Goal: Task Accomplishment & Management: Use online tool/utility

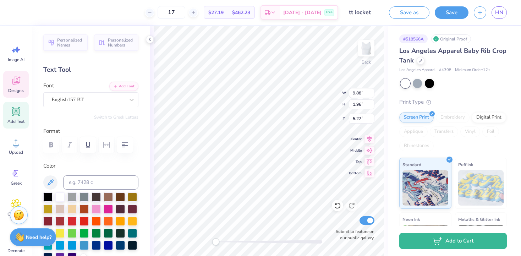
scroll to position [0, 2]
type textarea "Established 2007"
click at [22, 84] on div "Designs" at bounding box center [16, 84] width 26 height 27
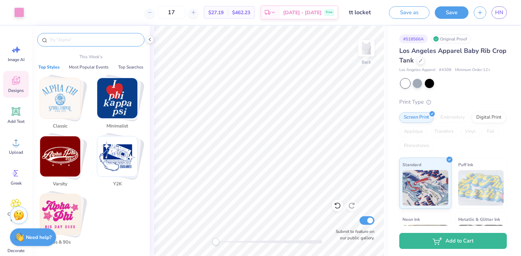
click at [87, 41] on input "text" at bounding box center [94, 39] width 91 height 7
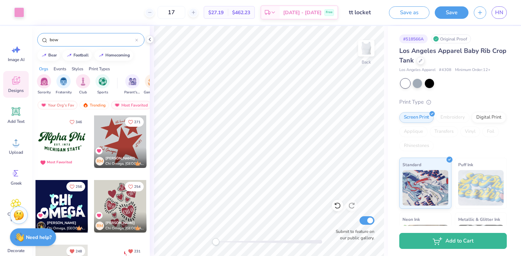
type input "bow"
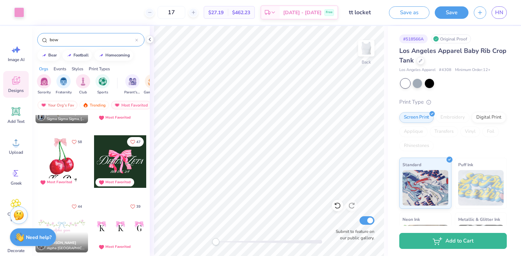
scroll to position [110, 0]
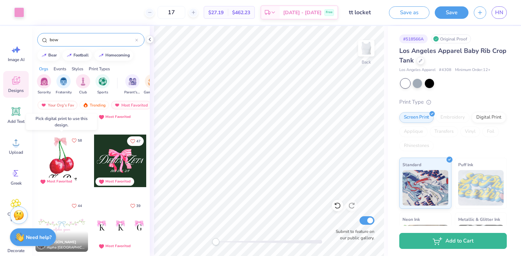
click at [74, 140] on icon "Like" at bounding box center [74, 140] width 5 height 5
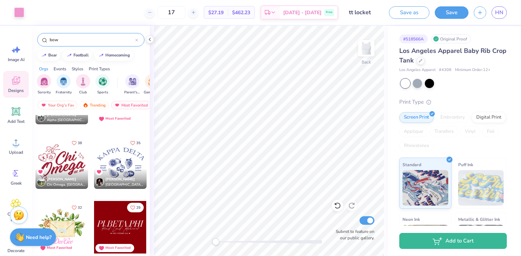
scroll to position [263, 0]
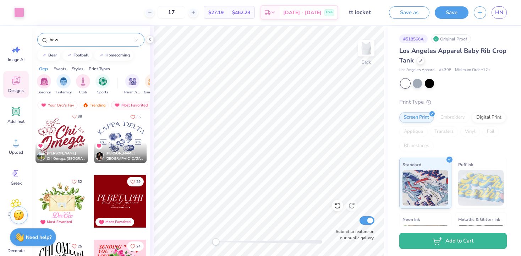
click at [75, 117] on icon "Like" at bounding box center [74, 116] width 4 height 4
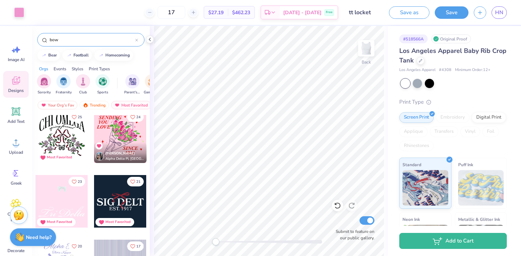
scroll to position [401, 0]
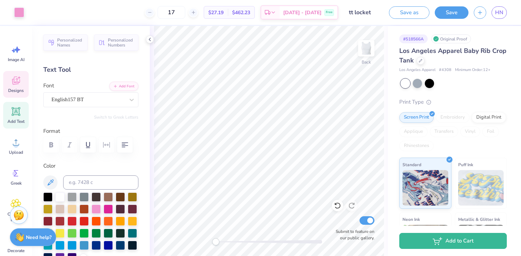
click at [14, 88] on span "Designs" at bounding box center [16, 91] width 16 height 6
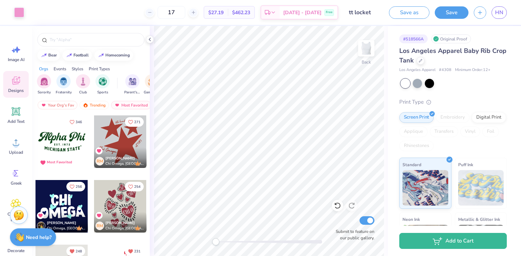
scroll to position [0, 0]
click at [83, 40] on input "text" at bounding box center [94, 39] width 91 height 7
type input "bow"
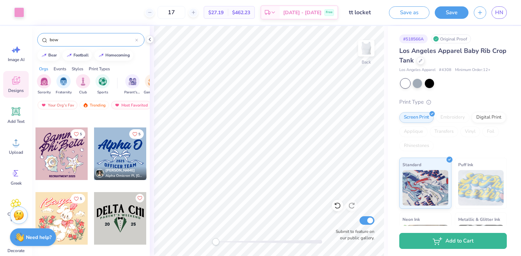
scroll to position [1280, 0]
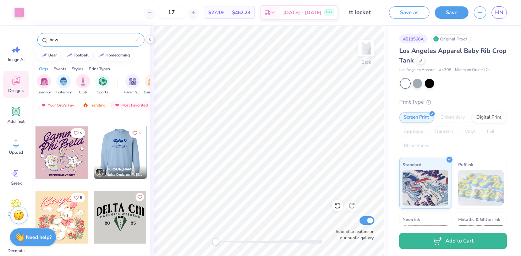
click at [121, 155] on div at bounding box center [120, 152] width 52 height 52
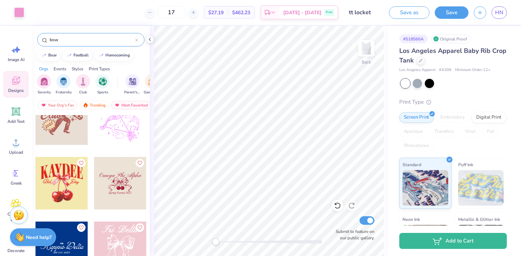
scroll to position [2903, 0]
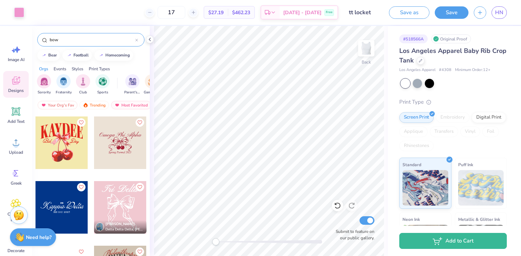
click at [117, 151] on div at bounding box center [120, 142] width 52 height 52
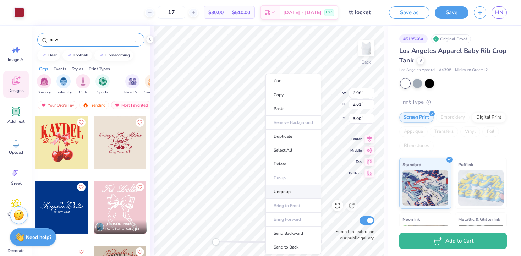
click at [285, 192] on li "Ungroup" at bounding box center [293, 192] width 56 height 14
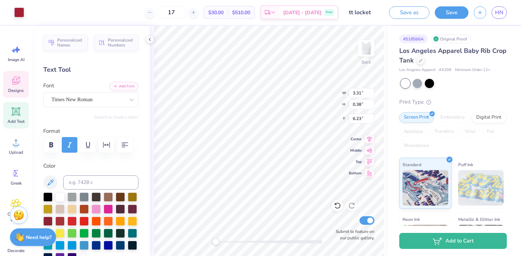
type input "3.31"
type input "0.38"
type input "6.23"
type input "3.85"
type input "2.28"
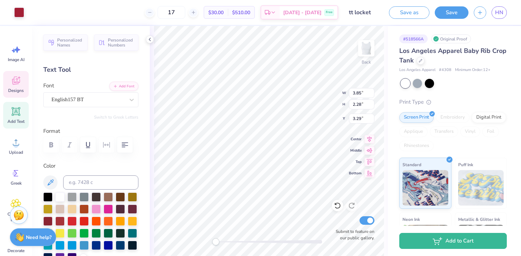
type input "3.29"
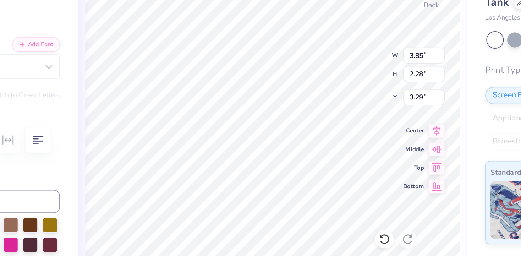
type input "3.35"
type input "1.81"
type input "3.99"
type input "4.27"
type input "2.30"
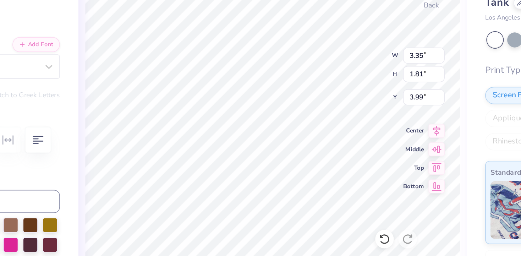
type input "3.49"
type input "9.87"
type input "1.97"
type input "5.27"
type input "11.44"
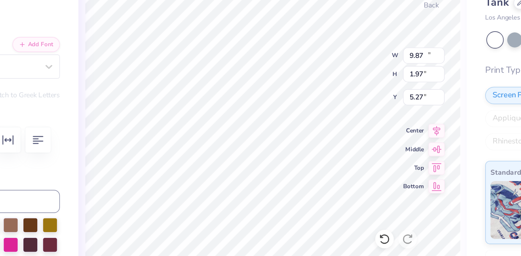
type input "2.16"
type input "1.71"
type input "9.87"
type input "1.97"
type input "5.59"
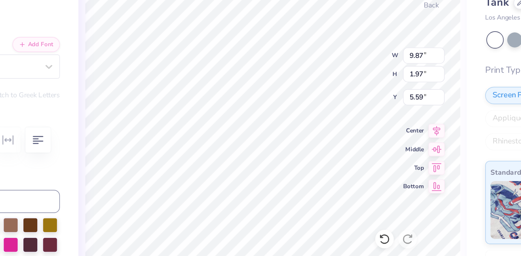
type input "3.35"
type input "1.81"
type input "3.99"
type input "4.06"
type input "2.19"
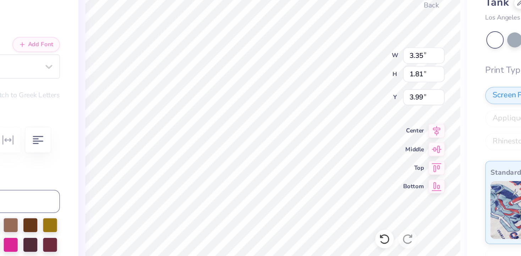
type input "3.61"
type input "9.87"
type input "1.97"
type input "5.59"
type input "4.06"
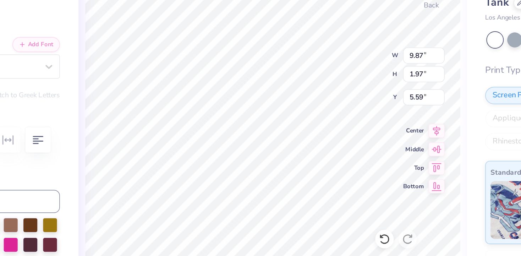
type input "2.19"
type input "3.61"
type input "4.92"
type input "2.65"
type input "3.75"
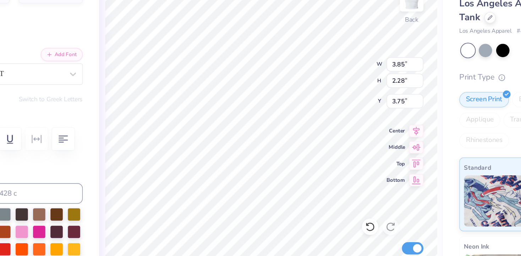
type input "9.87"
type input "1.97"
type input "7.09"
type textarea "Est. 2007"
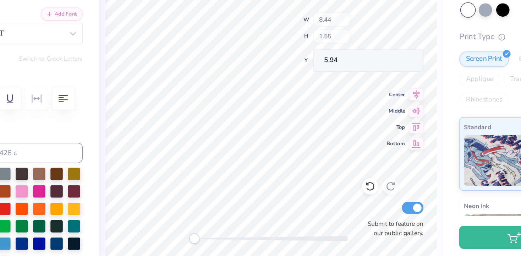
type input "8.44"
type input "1.55"
type input "5.94"
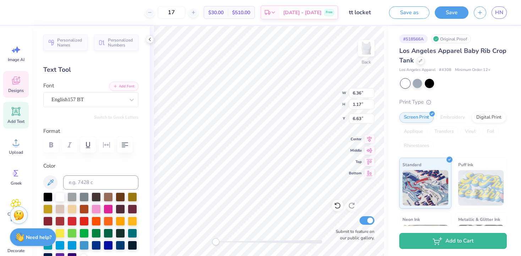
type input "6.36"
type input "1.17"
type input "6.63"
type input "11.44"
type input "2.16"
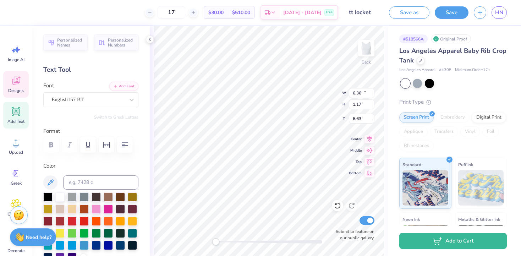
type input "1.92"
type input "6.36"
type input "1.17"
type input "6.57"
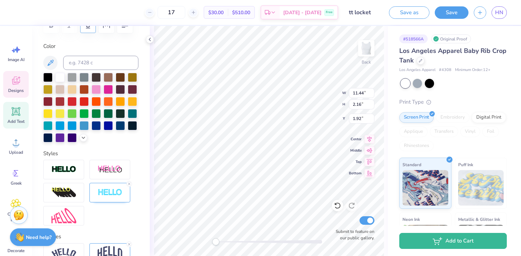
scroll to position [184, 0]
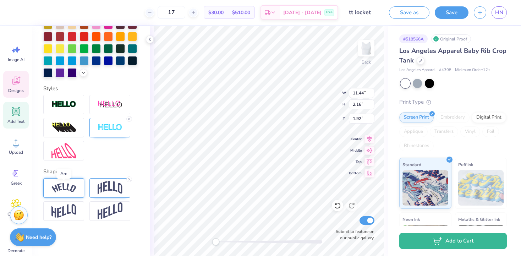
click at [68, 187] on img at bounding box center [63, 188] width 25 height 10
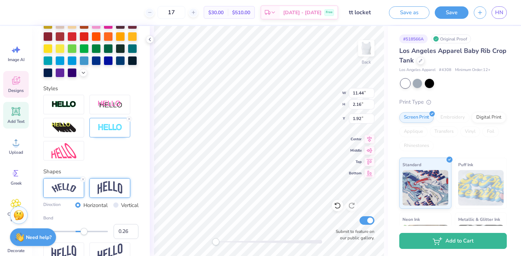
click at [98, 187] on img at bounding box center [110, 187] width 25 height 13
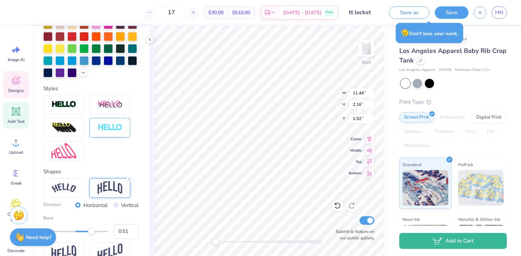
type input "0.52"
drag, startPoint x: 85, startPoint y: 232, endPoint x: 92, endPoint y: 232, distance: 7.1
click at [92, 232] on div "Accessibility label" at bounding box center [91, 231] width 7 height 7
type input "0.23"
drag, startPoint x: 92, startPoint y: 232, endPoint x: 83, endPoint y: 230, distance: 9.3
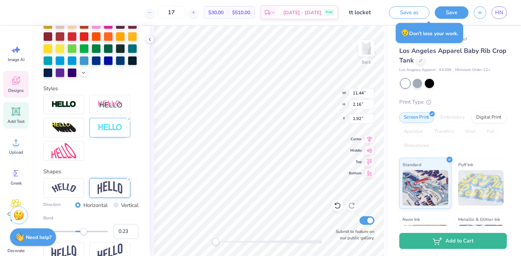
click at [83, 230] on div "Accessibility label" at bounding box center [83, 231] width 7 height 7
type input "0.20"
click at [82, 230] on div "Accessibility label" at bounding box center [82, 231] width 7 height 7
type input "6.36"
type input "1.17"
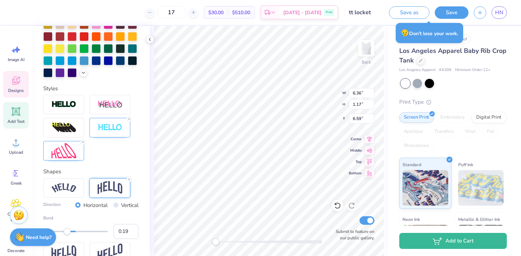
type input "6.59"
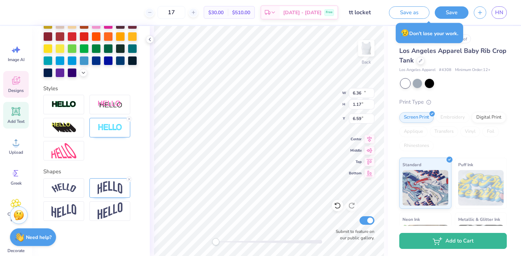
type input "11.44"
type input "1.87"
type input "2.07"
type input "8.83"
type input "1.44"
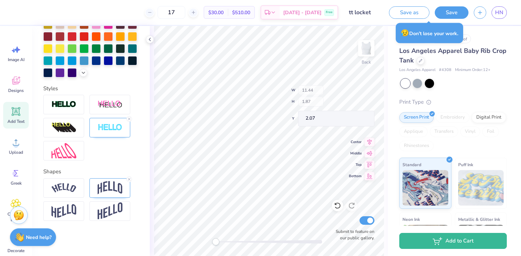
type input "2.49"
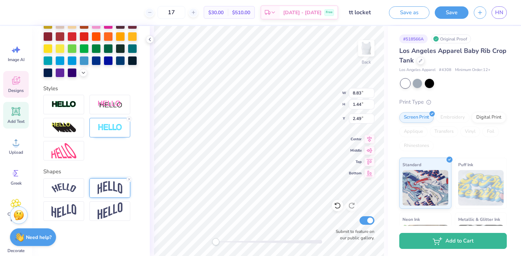
click at [119, 189] on img at bounding box center [110, 187] width 25 height 13
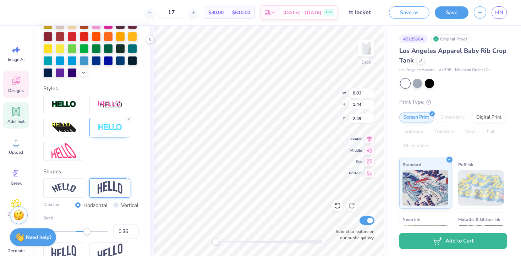
type input "0.37"
drag, startPoint x: 83, startPoint y: 232, endPoint x: 88, endPoint y: 232, distance: 5.0
click at [88, 232] on div "Accessibility label" at bounding box center [87, 231] width 7 height 7
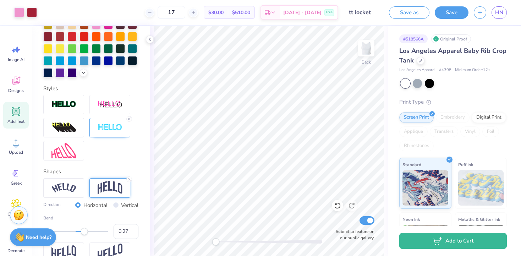
type input "0.26"
click at [84, 232] on div "Accessibility label" at bounding box center [83, 231] width 7 height 7
click at [129, 178] on icon at bounding box center [129, 179] width 4 height 4
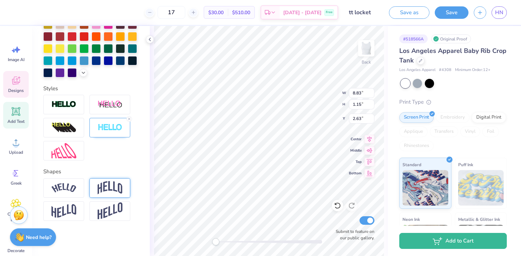
click at [117, 185] on img at bounding box center [110, 187] width 25 height 13
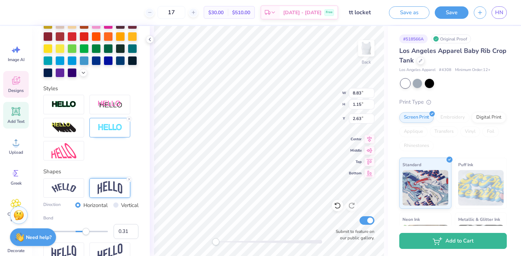
type input "0.30"
drag, startPoint x: 89, startPoint y: 232, endPoint x: 85, endPoint y: 231, distance: 3.6
click at [85, 231] on div "Accessibility label" at bounding box center [85, 231] width 7 height 7
type input "0.48"
drag, startPoint x: 85, startPoint y: 231, endPoint x: 91, endPoint y: 231, distance: 5.7
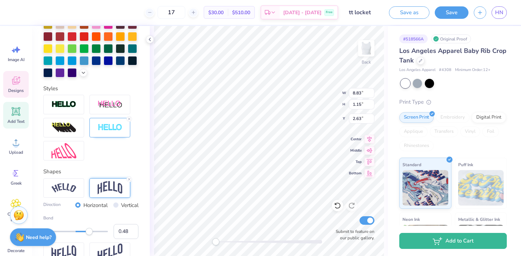
click at [91, 231] on div "Accessibility label" at bounding box center [88, 231] width 7 height 7
type textarea "Tempo Tantrums"
type input "0.33"
drag, startPoint x: 90, startPoint y: 232, endPoint x: 86, endPoint y: 232, distance: 4.3
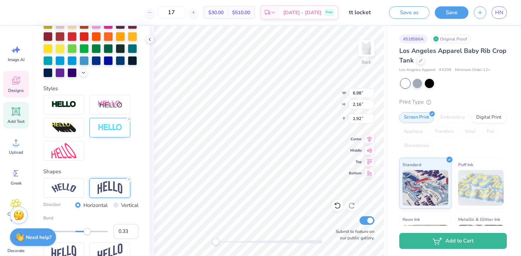
click at [86, 232] on div "Accessibility label" at bounding box center [87, 231] width 7 height 7
type input "0.25"
click at [84, 232] on div "Accessibility label" at bounding box center [85, 231] width 7 height 7
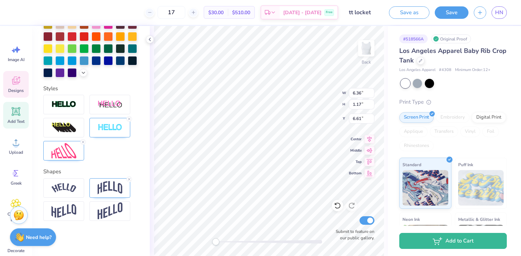
scroll to position [0, 1]
type input "6.98"
type input "1.50"
type input "2.25"
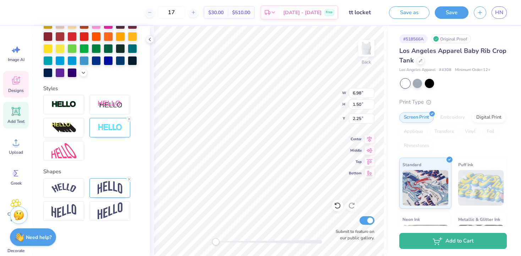
type textarea "The Tempo Tantrums"
type input "5.42"
type input "2.92"
type input "3.33"
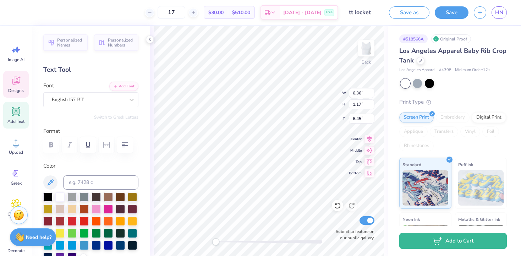
click at [107, 208] on div at bounding box center [108, 208] width 9 height 9
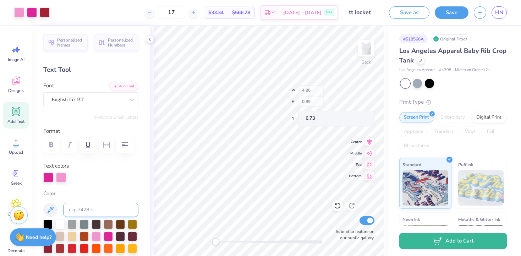
type input "4.86"
type input "0.89"
type input "6.73"
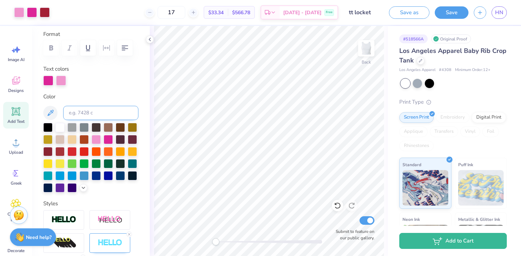
scroll to position [212, 0]
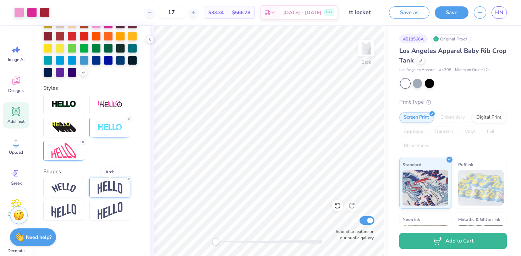
click at [99, 189] on img at bounding box center [110, 186] width 25 height 13
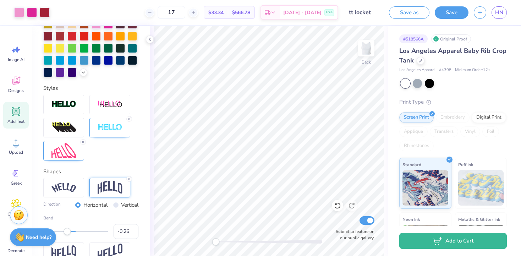
scroll to position [228, 0]
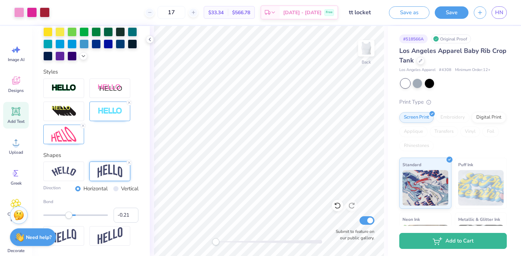
type input "-0.20"
click at [69, 218] on div "Accessibility label" at bounding box center [69, 214] width 7 height 7
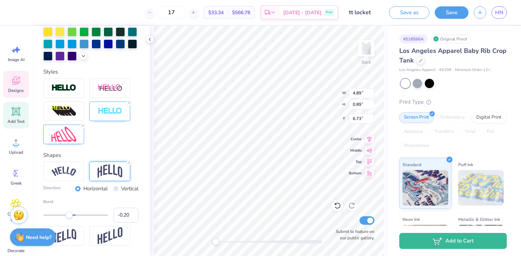
type input "8.82"
type input "1.73"
type input "2.13"
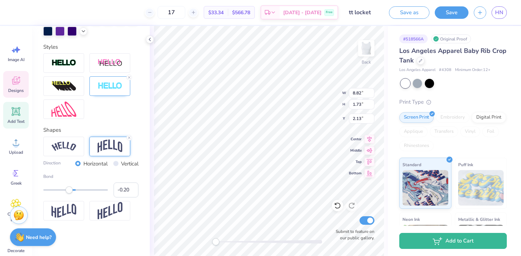
scroll to position [184, 0]
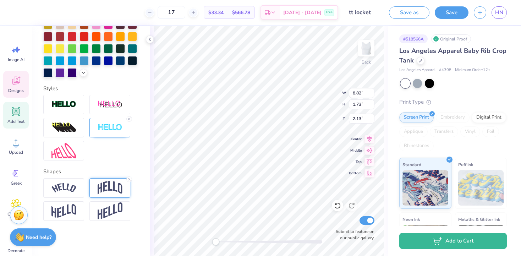
click at [109, 185] on img at bounding box center [110, 187] width 25 height 13
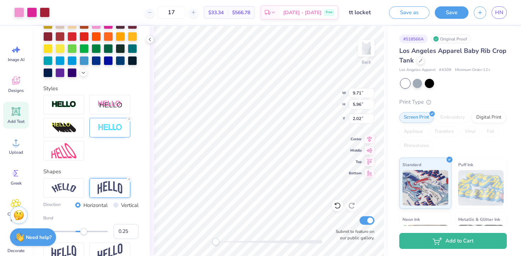
type input "9.71"
type input "5.96"
type input "2.73"
click at [331, 223] on div "Back Submit to feature on our public gallery." at bounding box center [269, 141] width 238 height 230
click at [21, 13] on div at bounding box center [19, 12] width 10 height 10
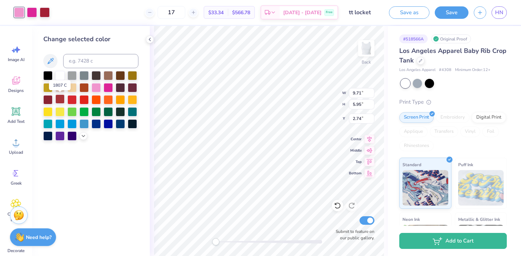
click at [59, 100] on div at bounding box center [59, 98] width 9 height 9
click at [87, 60] on input at bounding box center [100, 61] width 75 height 14
type input "201"
click at [34, 14] on div at bounding box center [32, 12] width 10 height 10
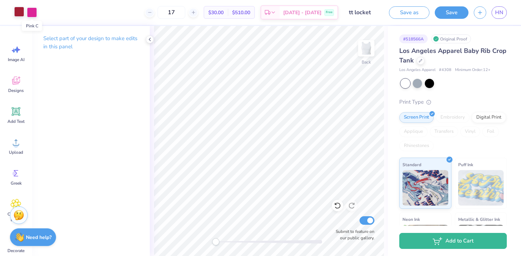
click at [23, 12] on div at bounding box center [19, 12] width 10 height 10
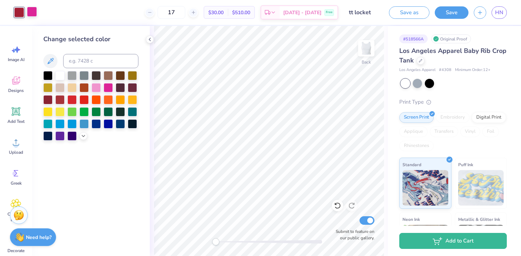
click at [36, 15] on div at bounding box center [32, 12] width 10 height 10
click at [52, 65] on icon at bounding box center [50, 61] width 9 height 9
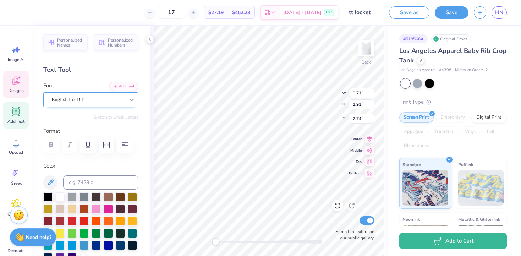
click at [128, 105] on div at bounding box center [131, 99] width 13 height 13
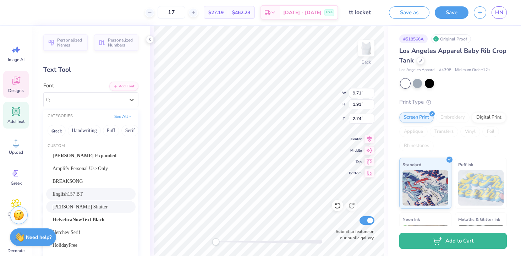
click at [88, 204] on div "[PERSON_NAME] Shutter" at bounding box center [90, 206] width 77 height 7
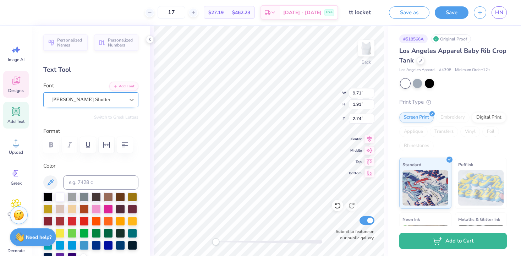
click at [125, 102] on div at bounding box center [131, 99] width 13 height 13
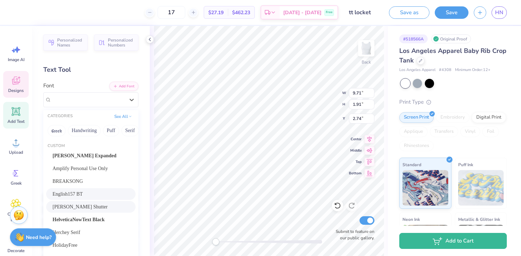
click at [86, 191] on div "English157 BT" at bounding box center [90, 193] width 77 height 7
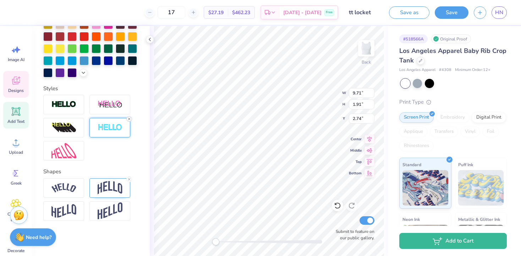
click at [129, 119] on icon at bounding box center [129, 119] width 4 height 4
type input "5.38"
type input "0.98"
type input "7.71"
click at [131, 119] on icon at bounding box center [129, 119] width 4 height 4
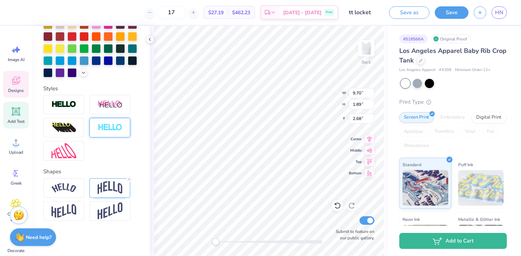
scroll to position [0, 0]
type textarea "The Tempo Tantrums"
click at [370, 139] on icon at bounding box center [369, 138] width 10 height 9
click at [124, 146] on div at bounding box center [90, 128] width 95 height 66
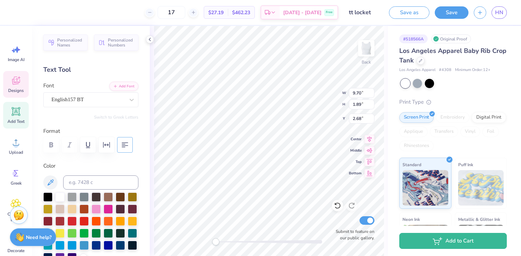
click at [125, 144] on icon "button" at bounding box center [125, 144] width 9 height 9
click at [339, 205] on icon at bounding box center [337, 205] width 7 height 7
type textarea "Tempo Tantrums"
type input "5.37"
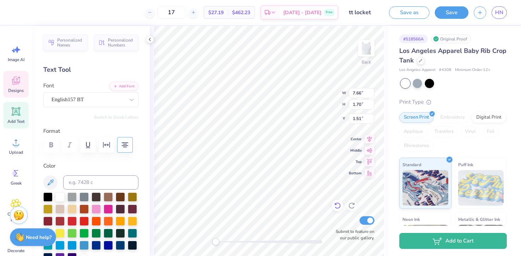
type input "0.97"
type input "7.72"
click at [128, 146] on icon "button" at bounding box center [125, 144] width 9 height 9
click at [138, 208] on div at bounding box center [90, 226] width 95 height 69
type input "3.67"
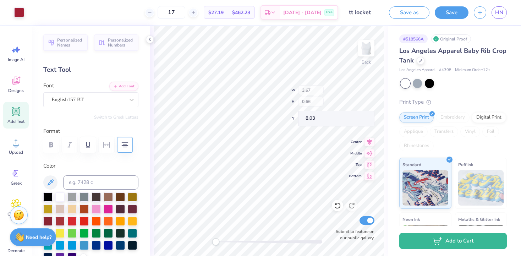
type input "0.66"
type input "8.03"
click at [153, 185] on div "Back W 3.67 3.67 " H 0.66 0.66 " Y 7.86 7.86 " Center Middle Top Bottom Submit …" at bounding box center [269, 141] width 238 height 230
click at [445, 14] on button "Save" at bounding box center [451, 11] width 34 height 12
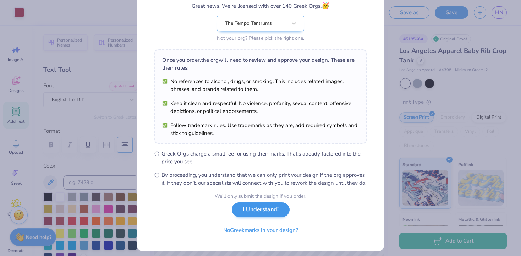
scroll to position [76, 0]
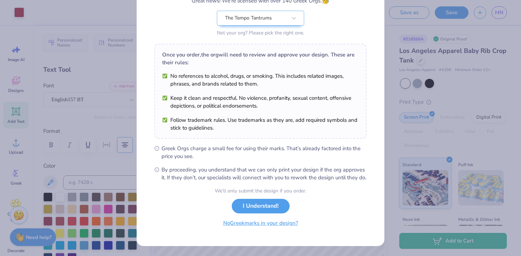
click at [264, 227] on button "No Greek marks in your design?" at bounding box center [260, 223] width 87 height 15
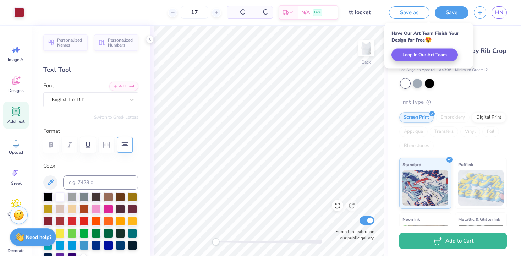
scroll to position [0, 0]
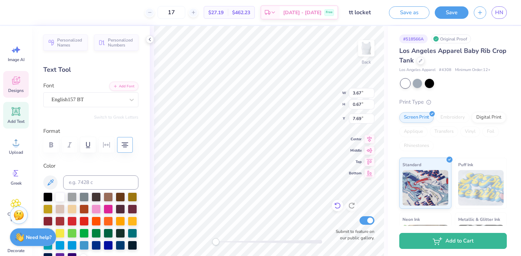
click at [340, 204] on icon at bounding box center [337, 205] width 7 height 7
type input "0.71"
type input "7.66"
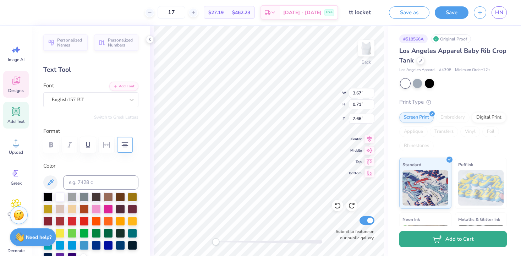
click at [440, 239] on icon "button" at bounding box center [437, 239] width 10 height 8
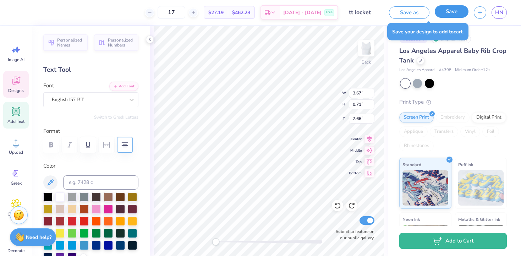
click at [458, 13] on button "Save" at bounding box center [451, 11] width 34 height 12
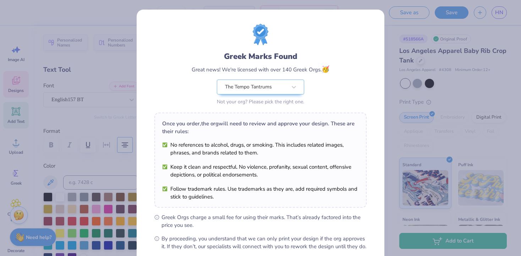
scroll to position [76, 0]
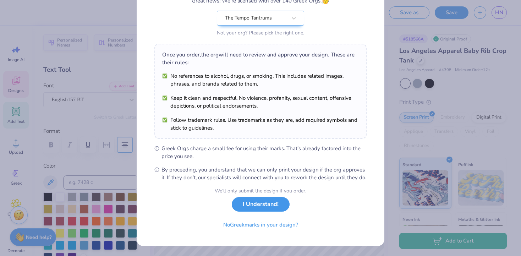
click at [256, 204] on button "I Understand!" at bounding box center [261, 204] width 58 height 15
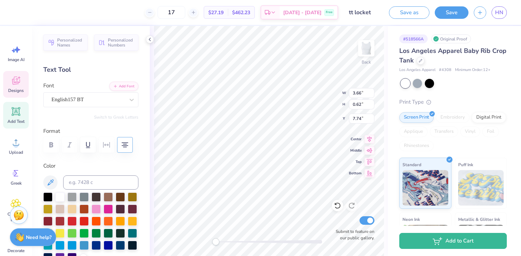
type input "7.66"
type input "1.70"
type input "2.57"
type input "3.66"
type input "0.62"
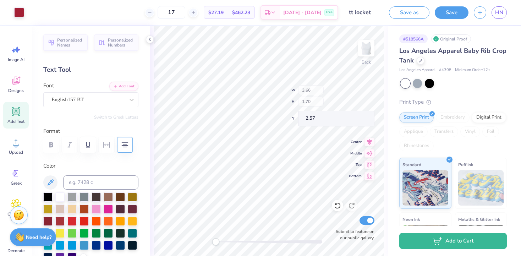
type input "7.73"
type input "3.66"
type input "0.62"
type input "7.73"
type input "4.31"
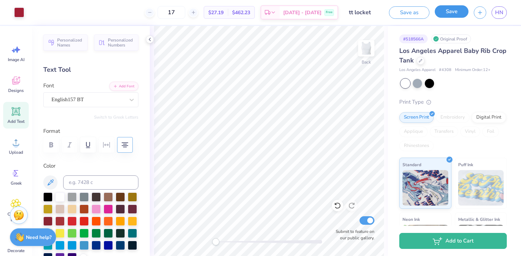
click at [454, 7] on button "Save" at bounding box center [451, 11] width 34 height 12
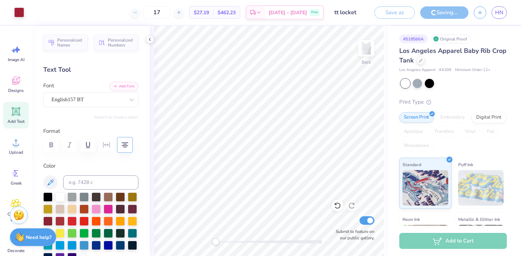
click at [152, 40] on icon at bounding box center [150, 40] width 6 height 6
click at [151, 39] on div "Back Submit to feature on our public gallery." at bounding box center [269, 141] width 238 height 230
